Goal: Task Accomplishment & Management: Use online tool/utility

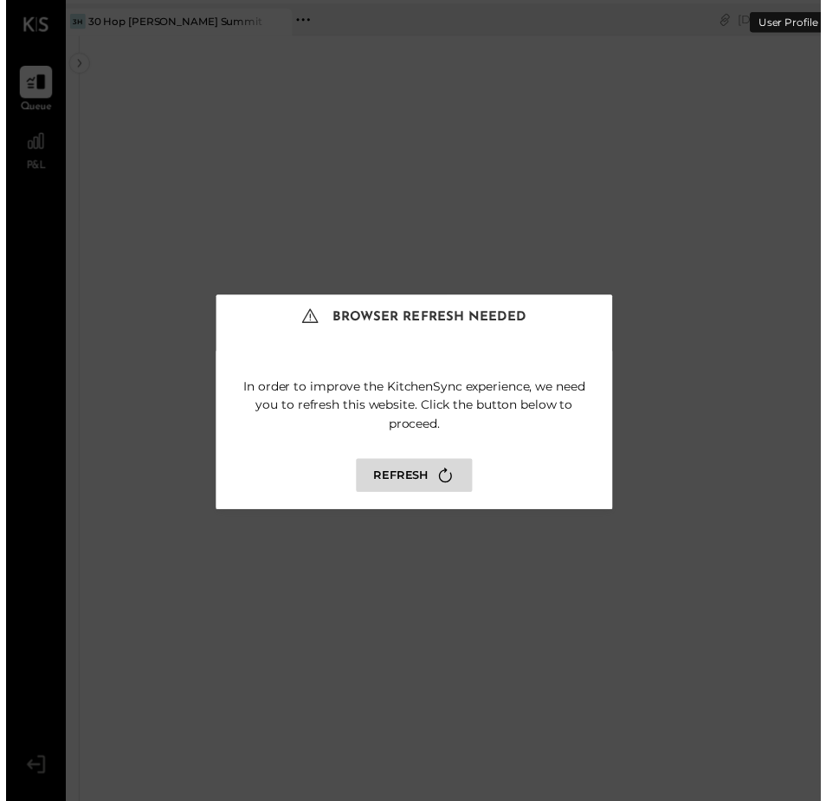
click at [435, 484] on icon at bounding box center [445, 481] width 23 height 23
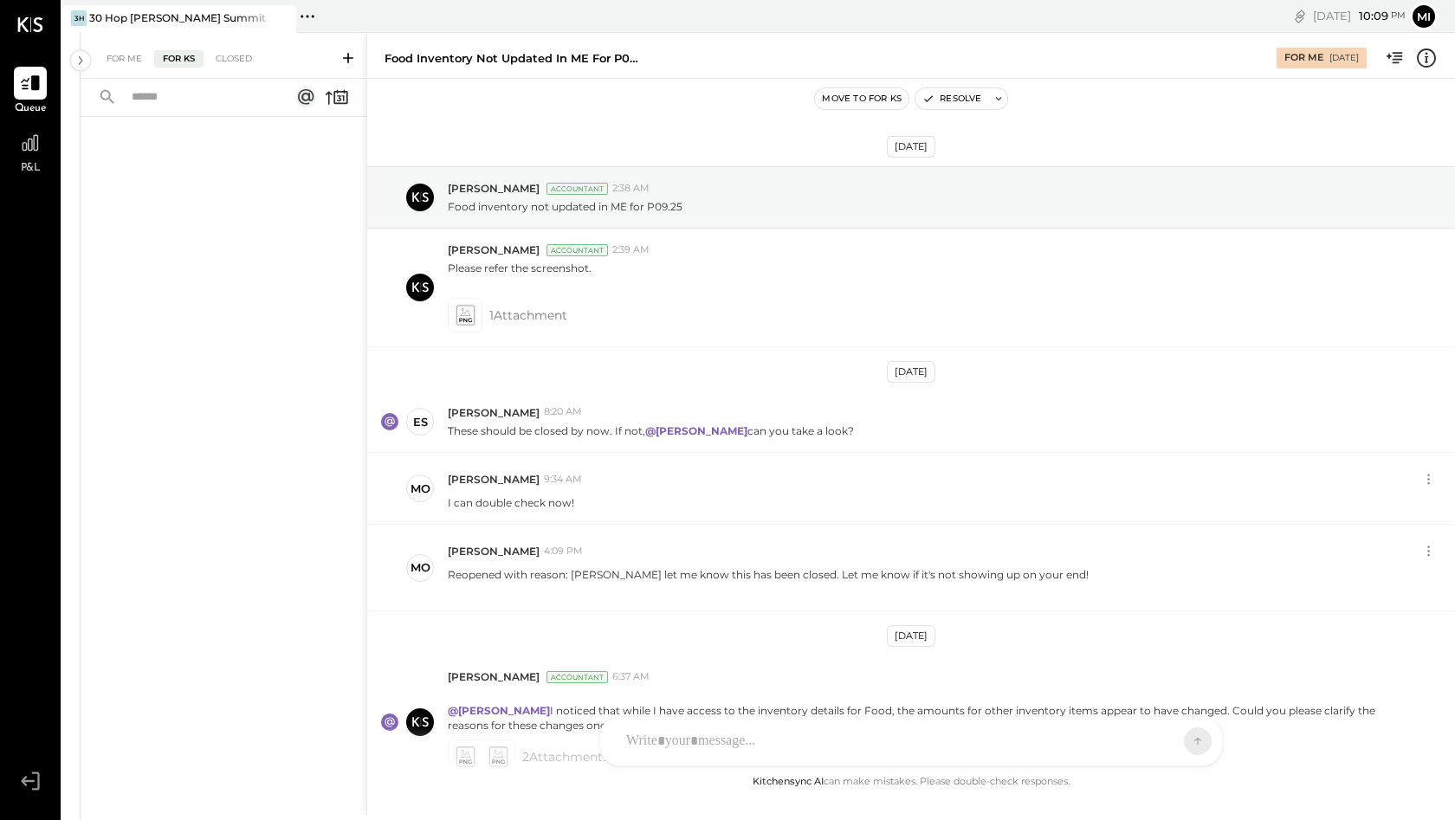
scroll to position [145, 0]
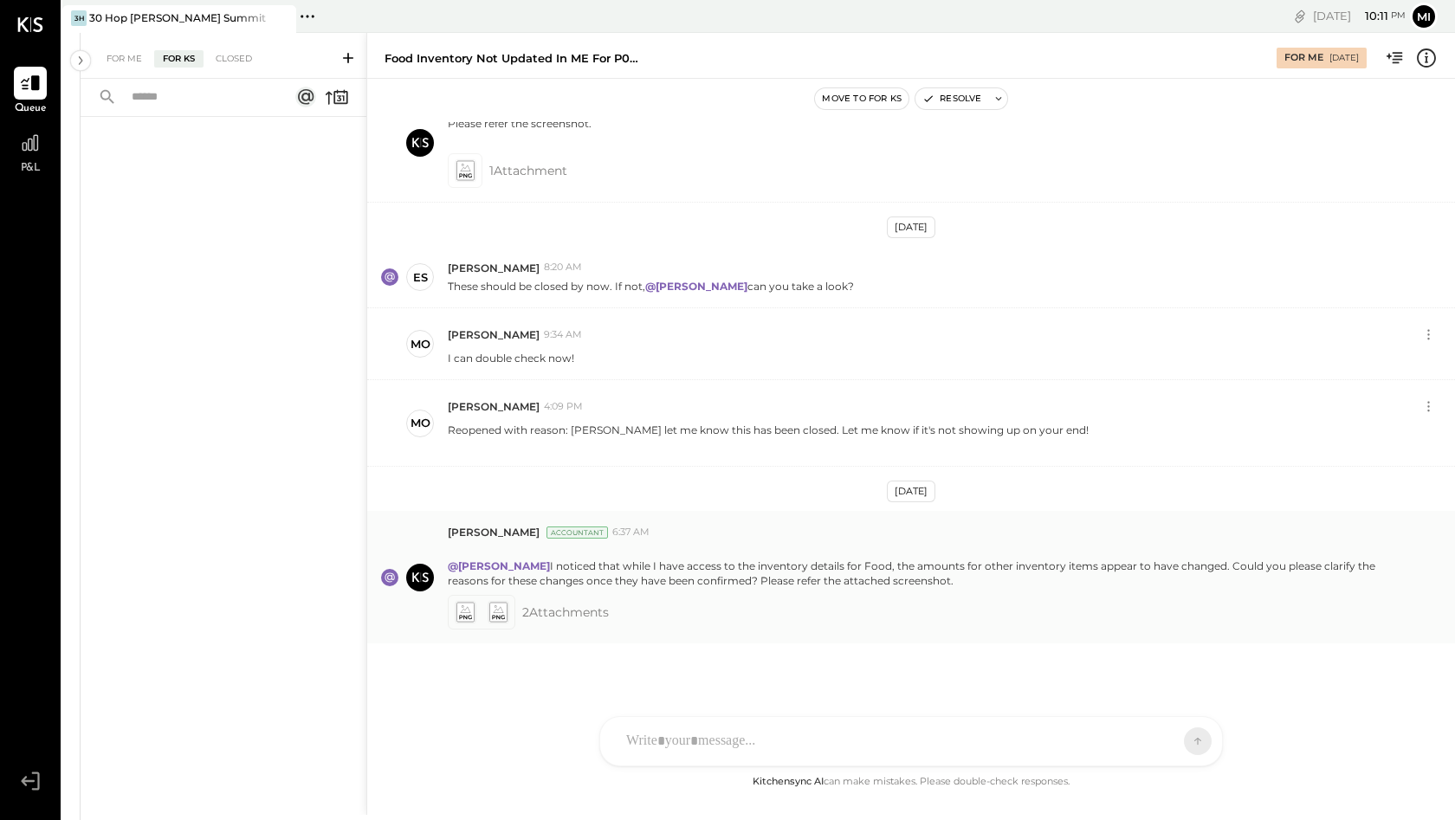
click at [501, 612] on icon at bounding box center [497, 612] width 18 height 20
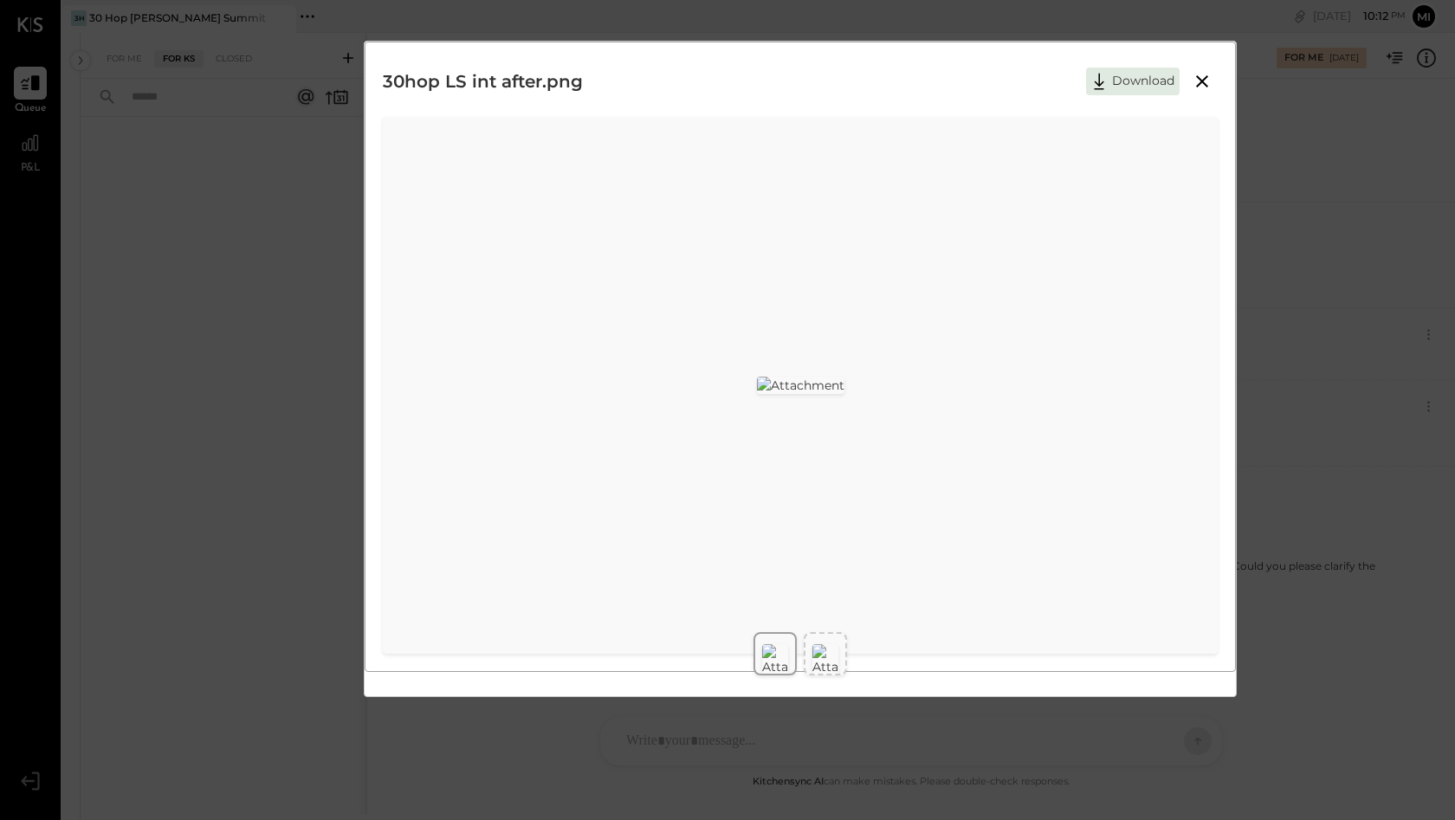
click at [822, 644] on img at bounding box center [825, 659] width 26 height 31
click at [779, 653] on img at bounding box center [775, 659] width 26 height 31
click at [824, 657] on div at bounding box center [825, 660] width 26 height 38
click at [786, 657] on div at bounding box center [775, 660] width 26 height 38
click at [827, 651] on img at bounding box center [825, 659] width 26 height 31
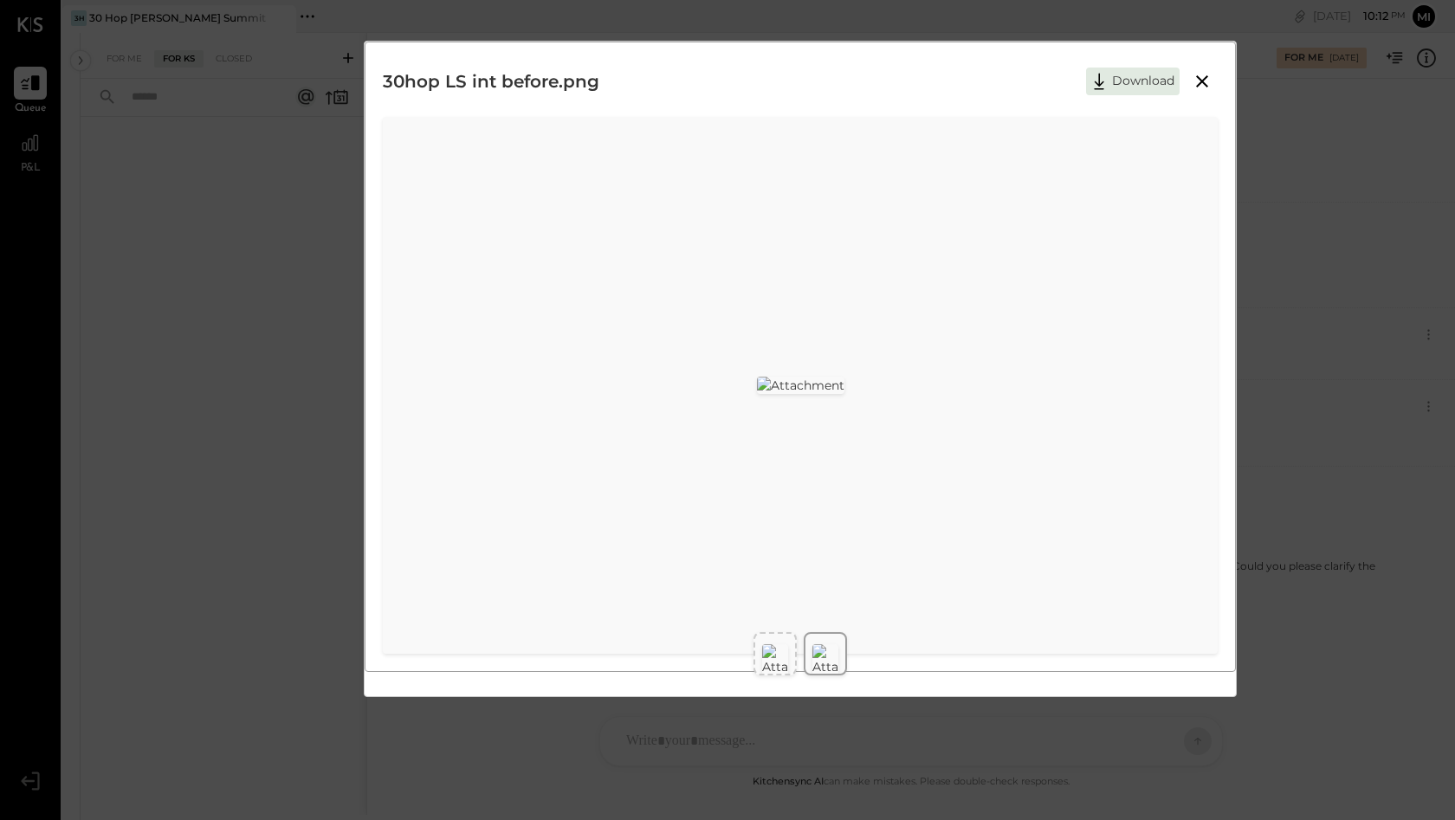
click at [774, 653] on img at bounding box center [775, 659] width 26 height 31
click at [827, 660] on div at bounding box center [825, 660] width 26 height 38
click at [783, 658] on div at bounding box center [775, 660] width 26 height 38
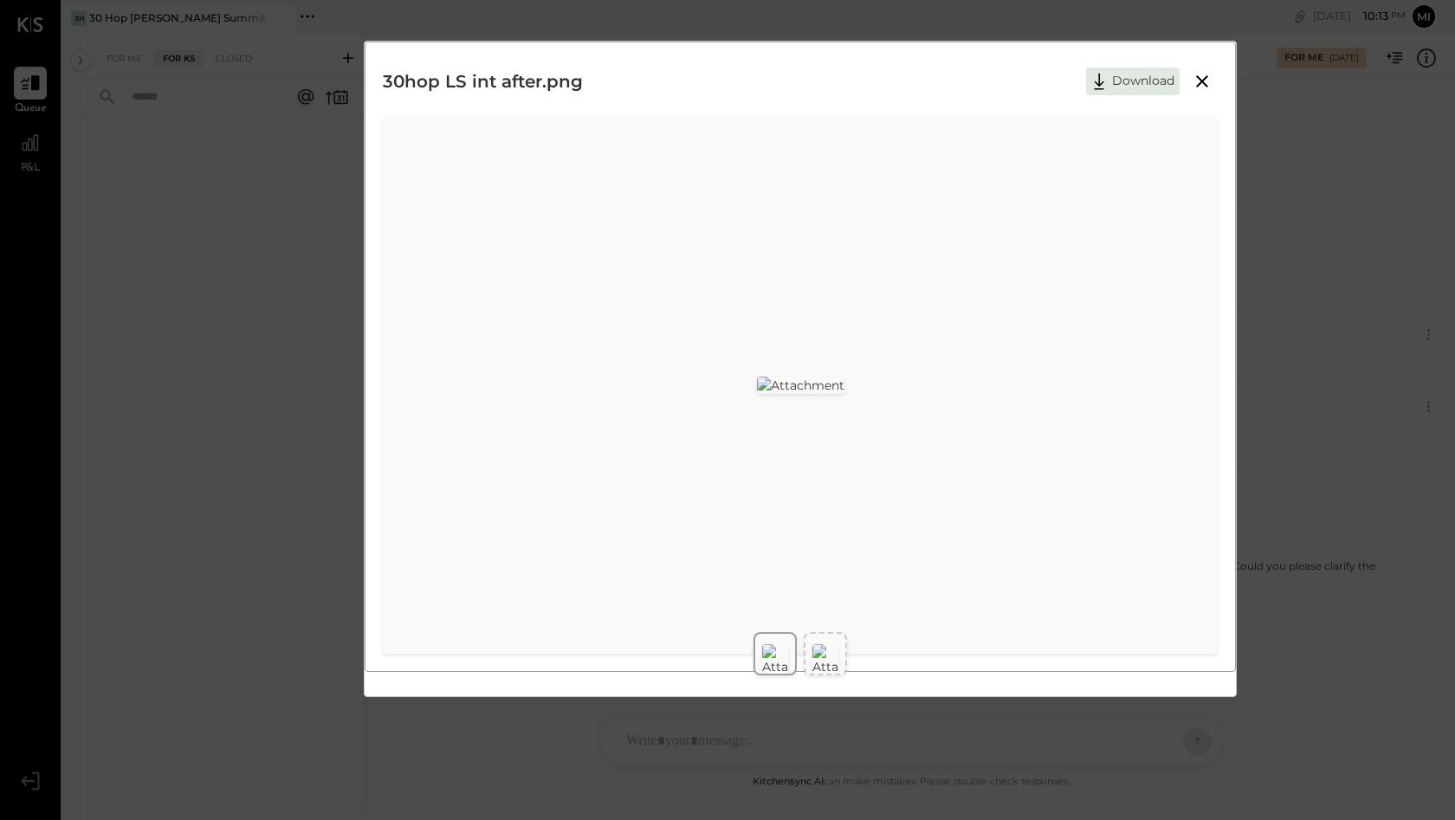
click at [818, 659] on div at bounding box center [825, 660] width 26 height 38
click at [778, 655] on img at bounding box center [775, 659] width 26 height 31
click at [827, 78] on icon at bounding box center [1202, 81] width 21 height 21
